Goal: Information Seeking & Learning: Learn about a topic

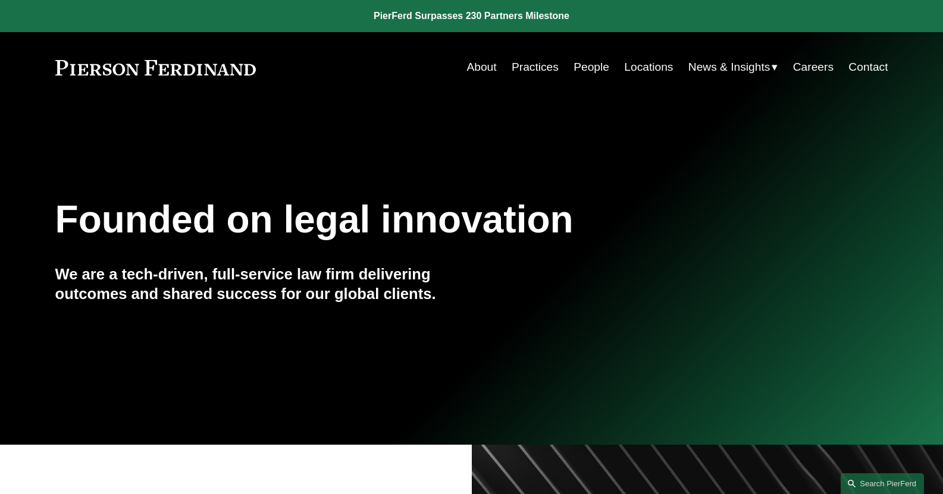
click at [524, 69] on link "Practices" at bounding box center [534, 67] width 47 height 23
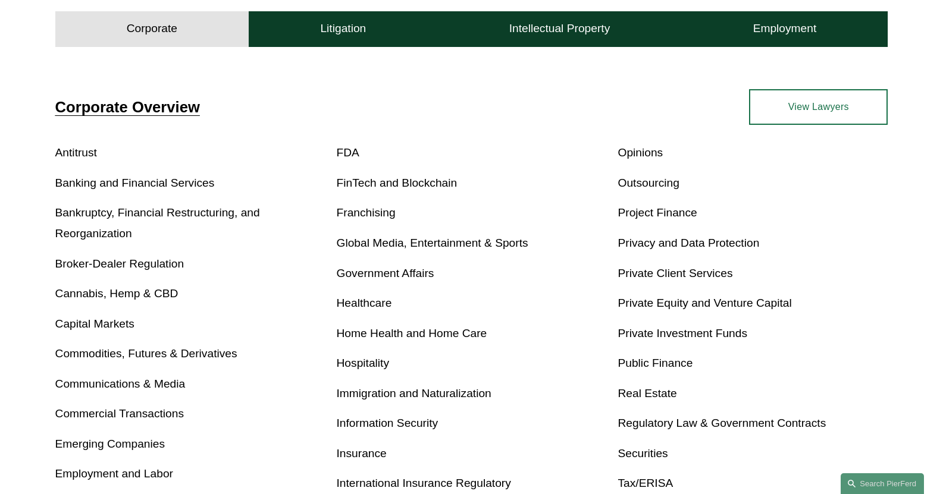
scroll to position [416, 0]
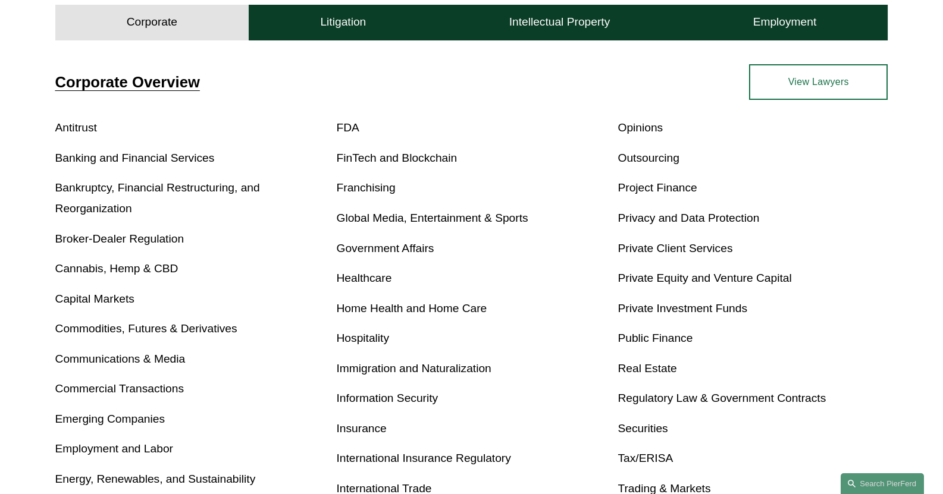
click at [657, 365] on link "Real Estate" at bounding box center [646, 368] width 59 height 12
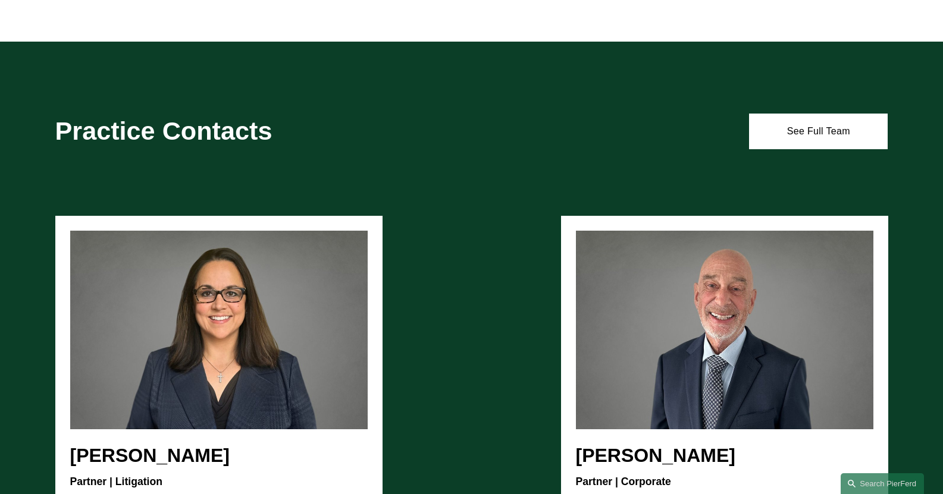
scroll to position [1125, 0]
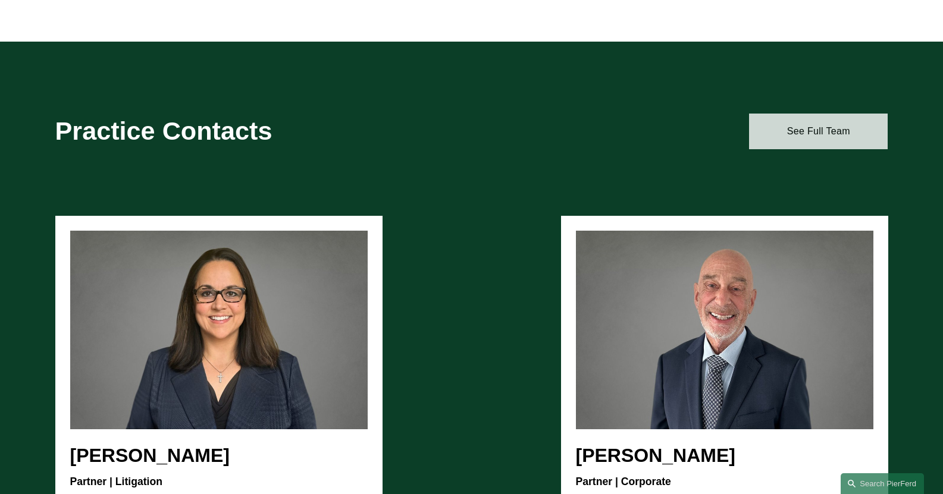
click at [817, 131] on link "See Full Team" at bounding box center [818, 132] width 139 height 36
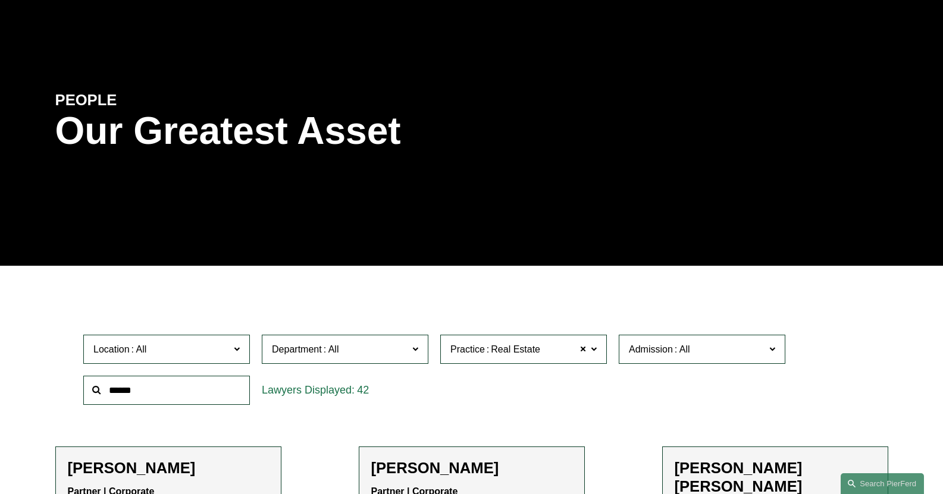
scroll to position [178, 0]
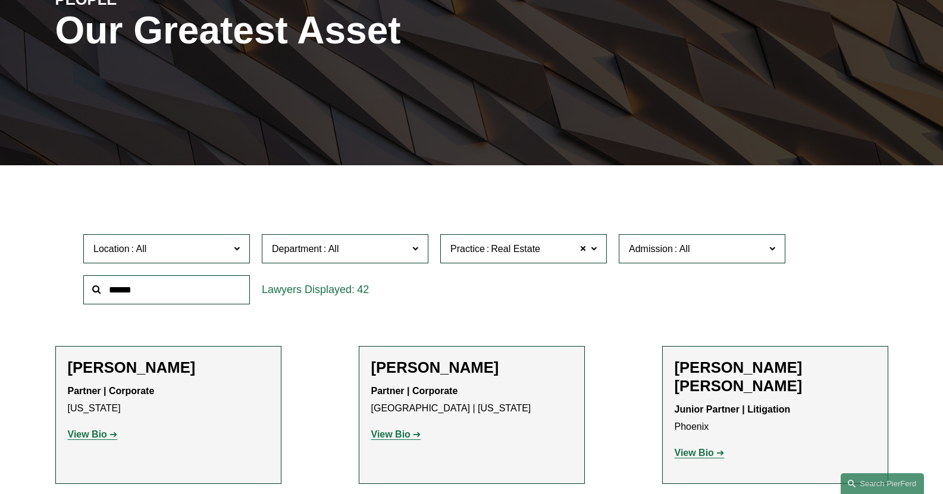
click at [396, 436] on strong "View Bio" at bounding box center [390, 434] width 39 height 10
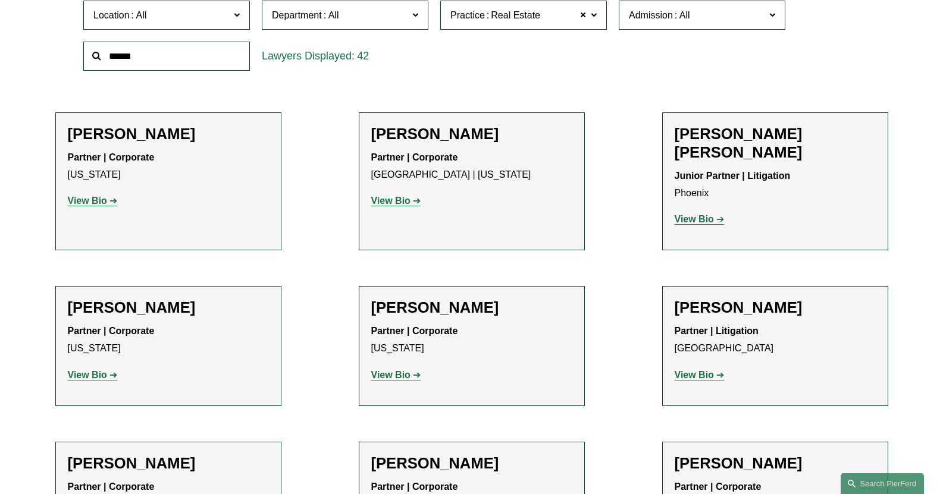
scroll to position [535, 0]
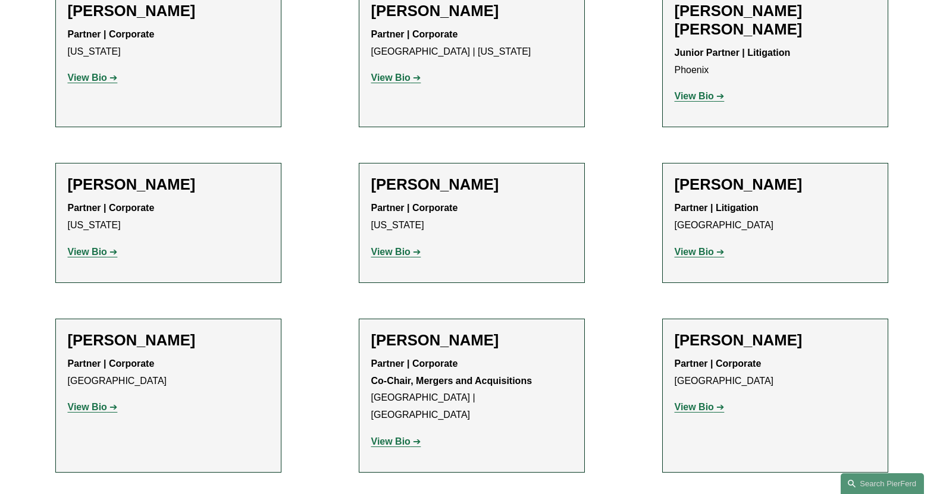
click at [702, 402] on strong "View Bio" at bounding box center [693, 407] width 39 height 10
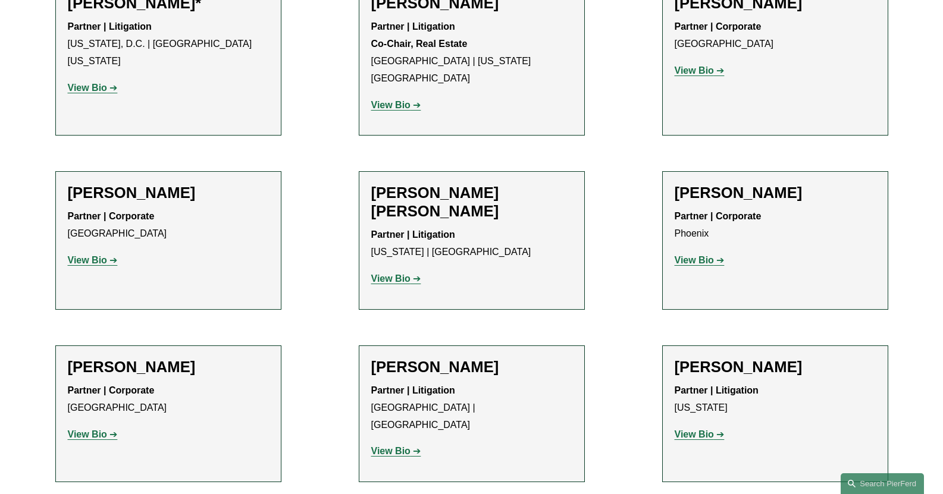
scroll to position [1546, 0]
click at [404, 445] on strong "View Bio" at bounding box center [390, 450] width 39 height 10
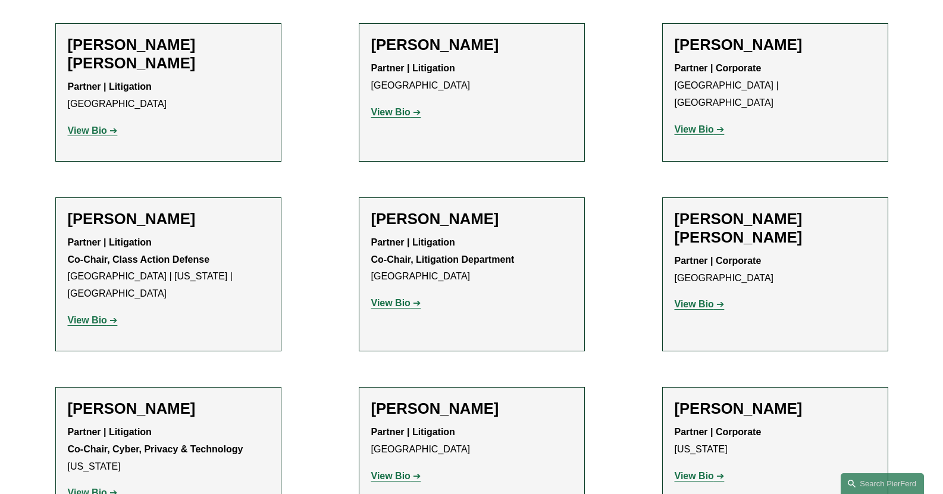
scroll to position [2081, 0]
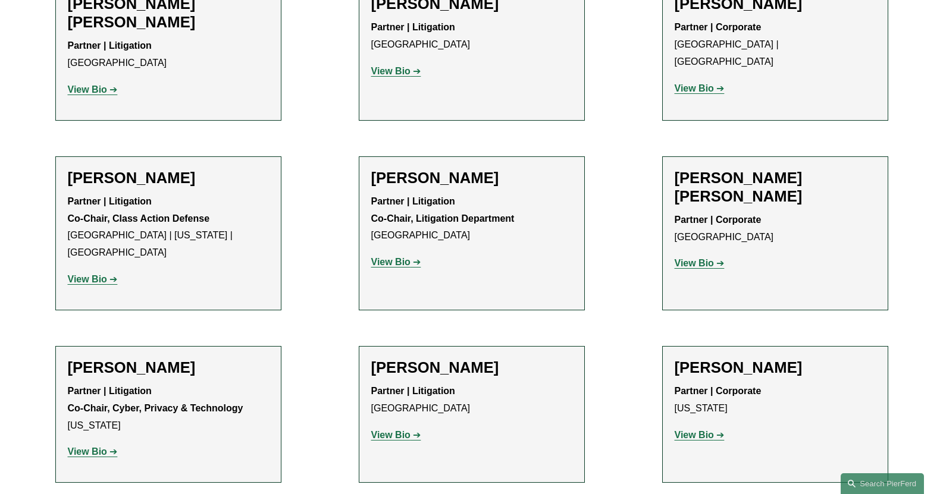
click at [712, 430] on strong "View Bio" at bounding box center [693, 435] width 39 height 10
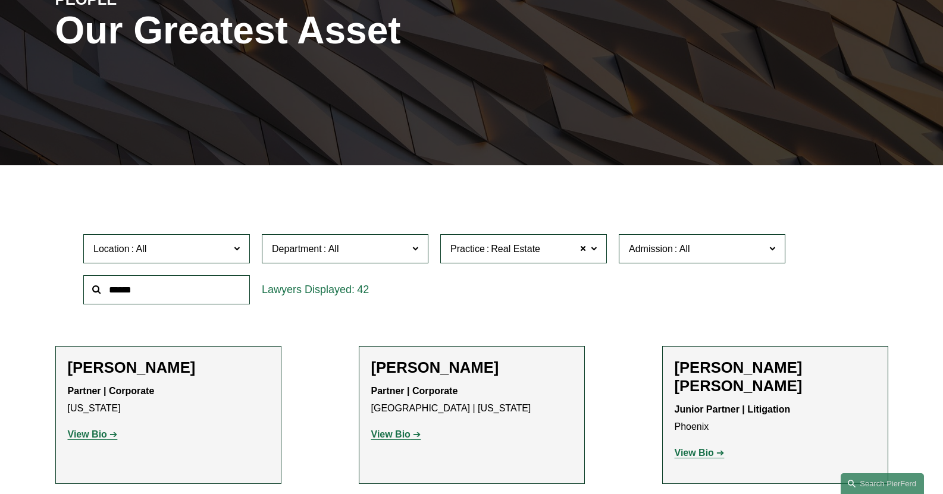
scroll to position [0, 0]
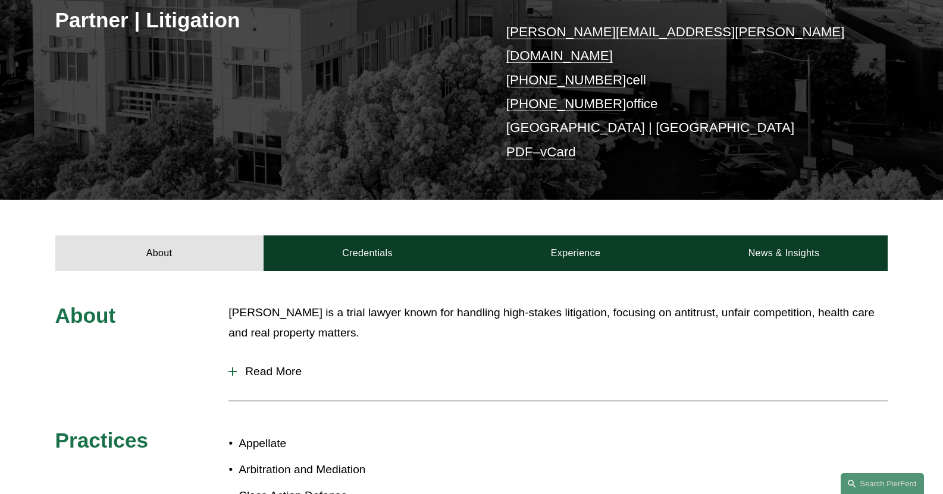
scroll to position [238, 0]
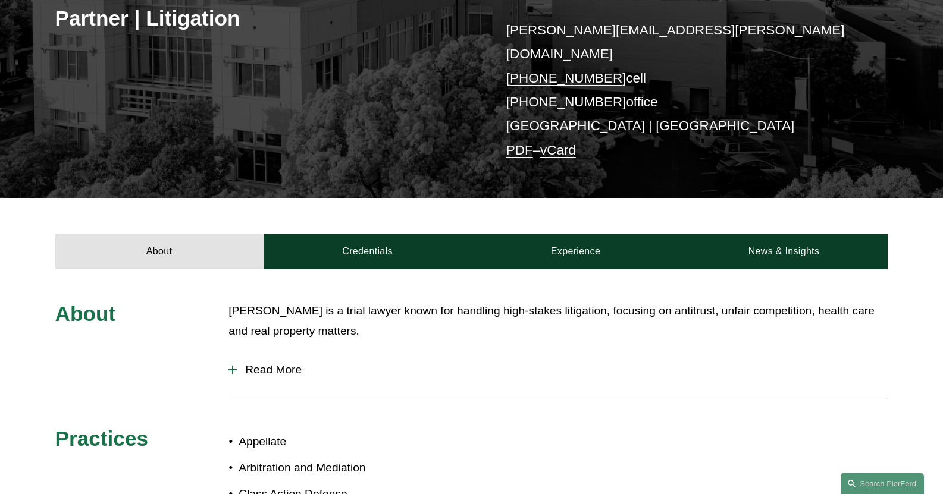
click at [263, 363] on span "Read More" at bounding box center [562, 369] width 651 height 13
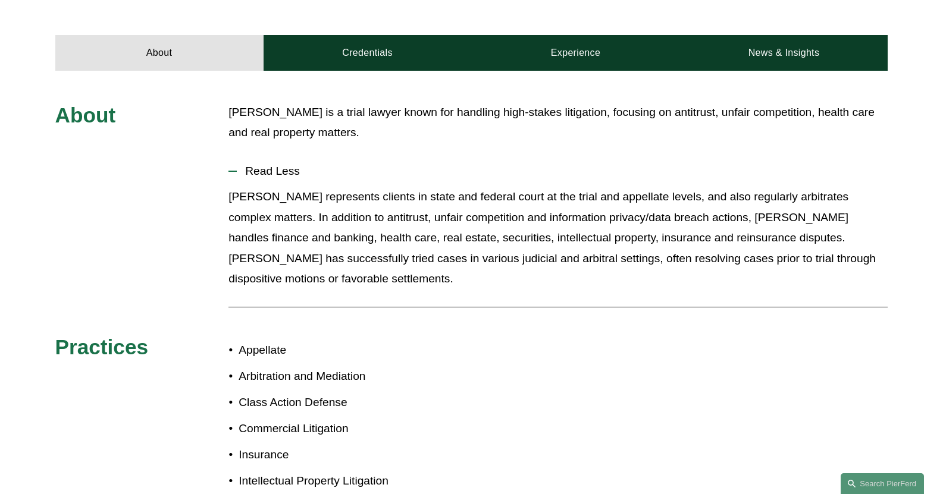
scroll to position [416, 0]
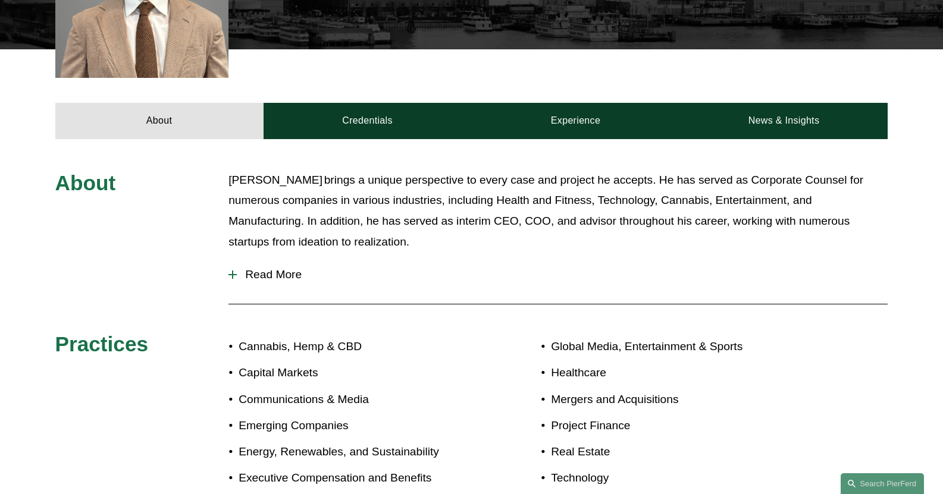
scroll to position [476, 0]
